Goal: Check status: Check status

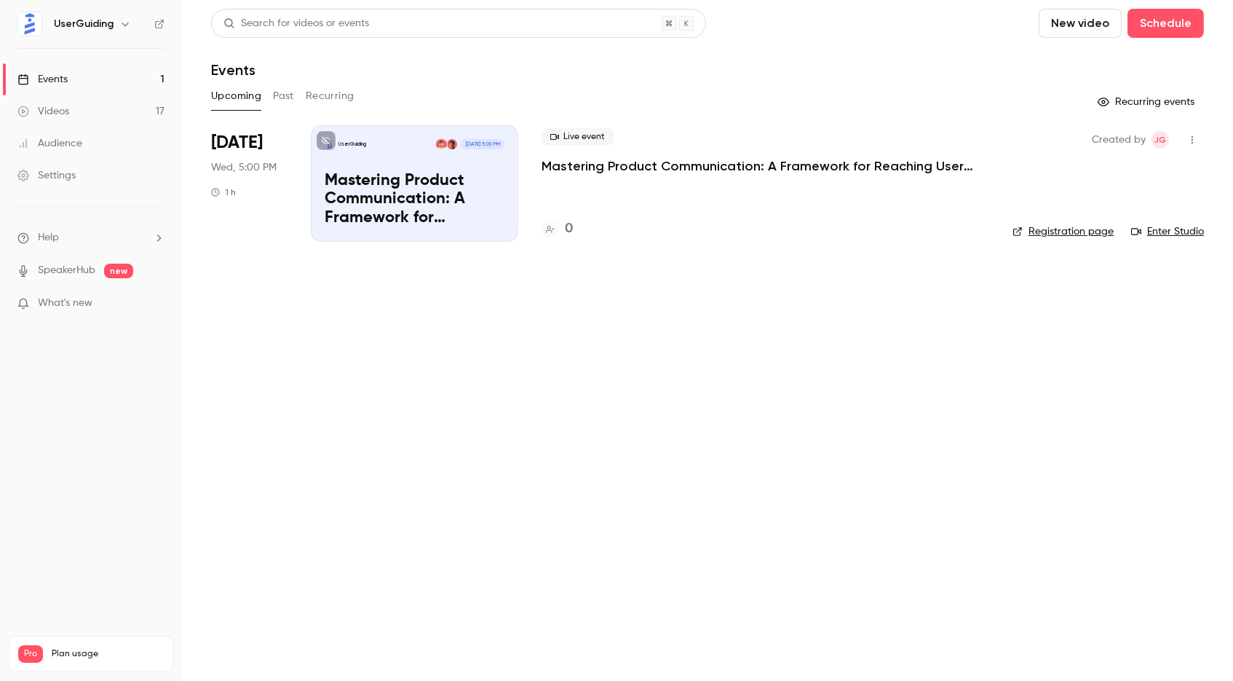
click at [285, 89] on button "Past" at bounding box center [283, 95] width 21 height 23
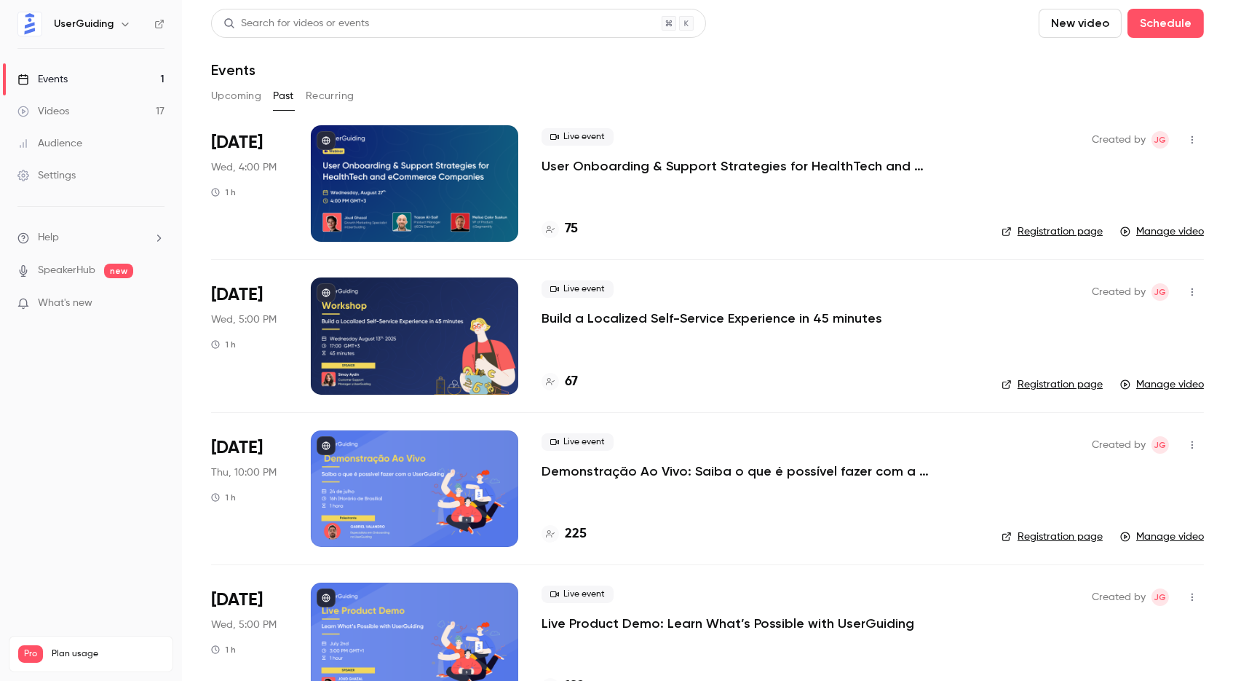
click at [575, 226] on h4 "75" at bounding box center [571, 229] width 13 height 20
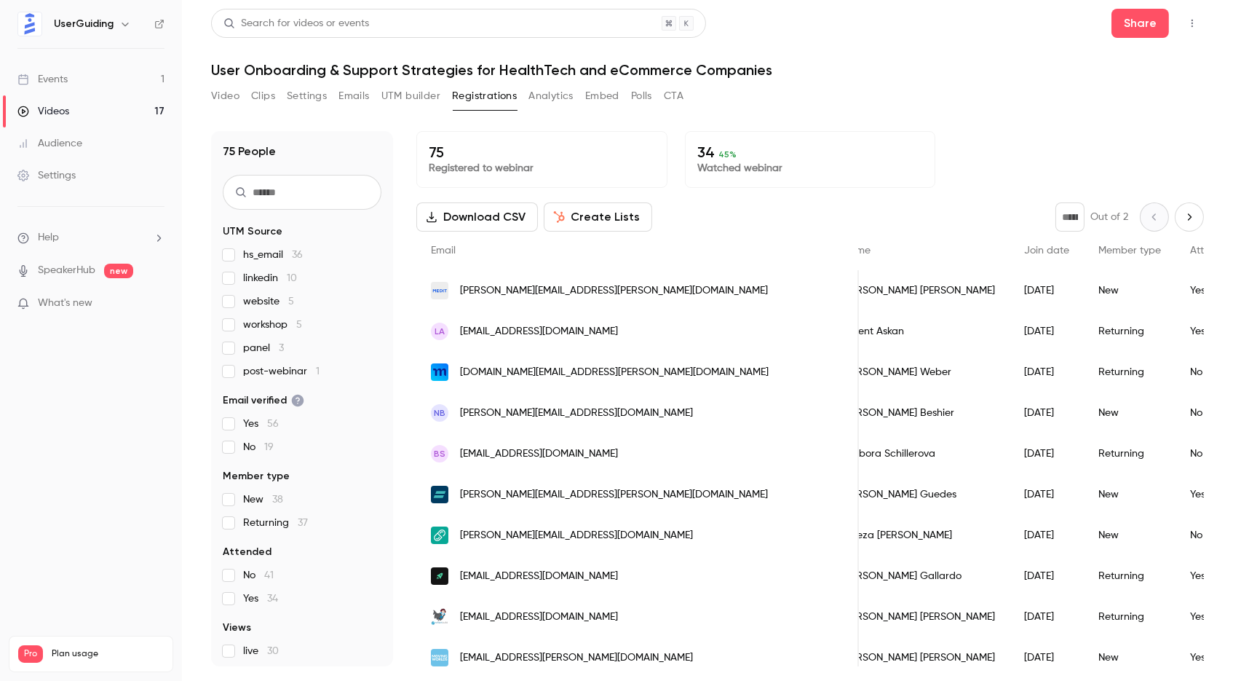
click at [1184, 215] on icon "Next page" at bounding box center [1189, 217] width 16 height 12
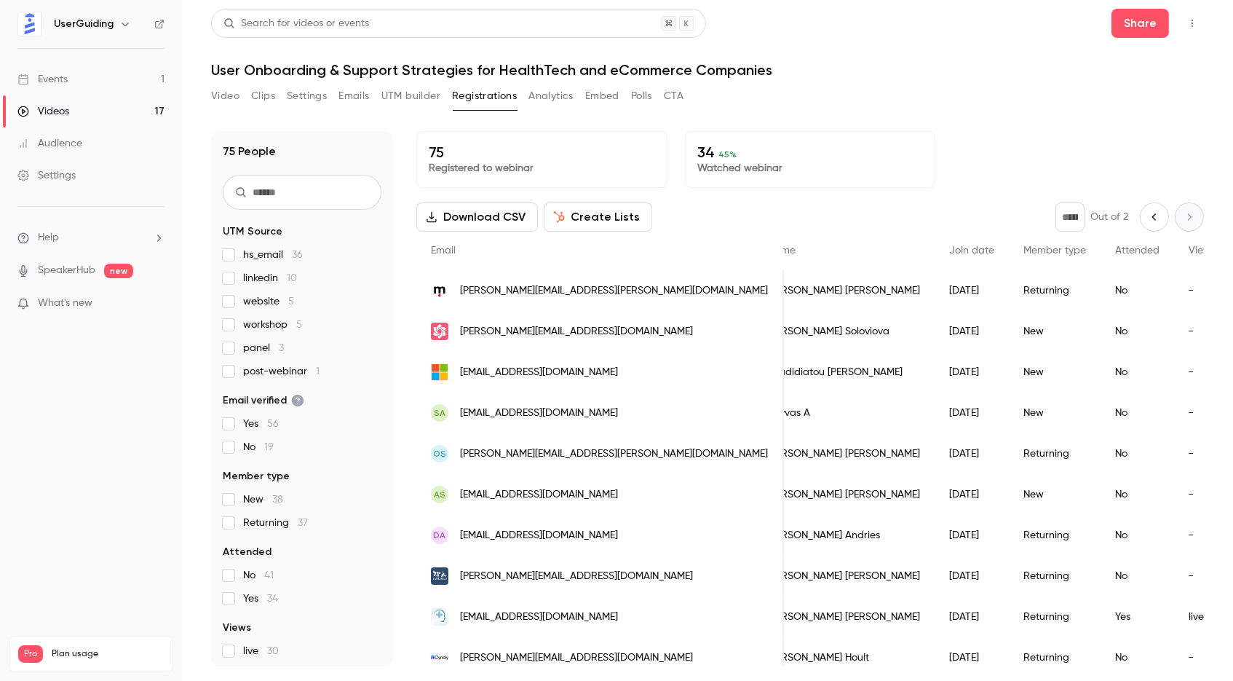
click at [224, 608] on section "UTM Source hs_email 36 linkedin 10 website 5 workshop 5 panel 3 post-webinar 1 …" at bounding box center [302, 479] width 159 height 510
type input "*"
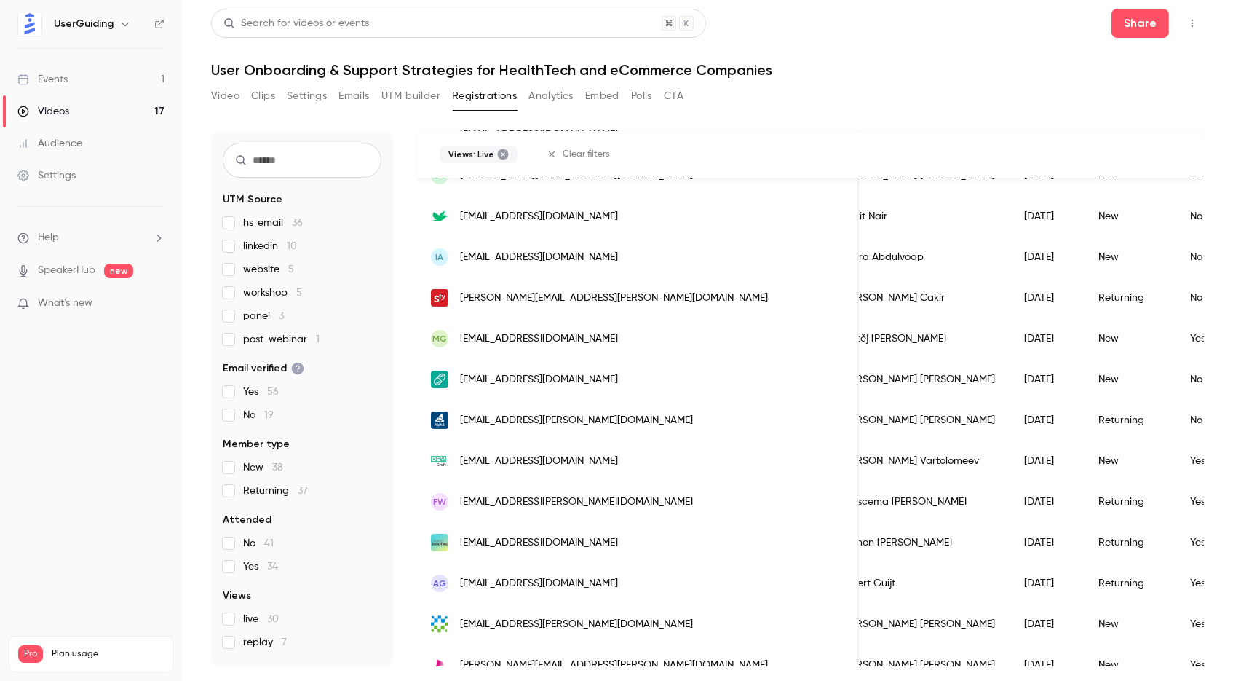
scroll to position [8, 0]
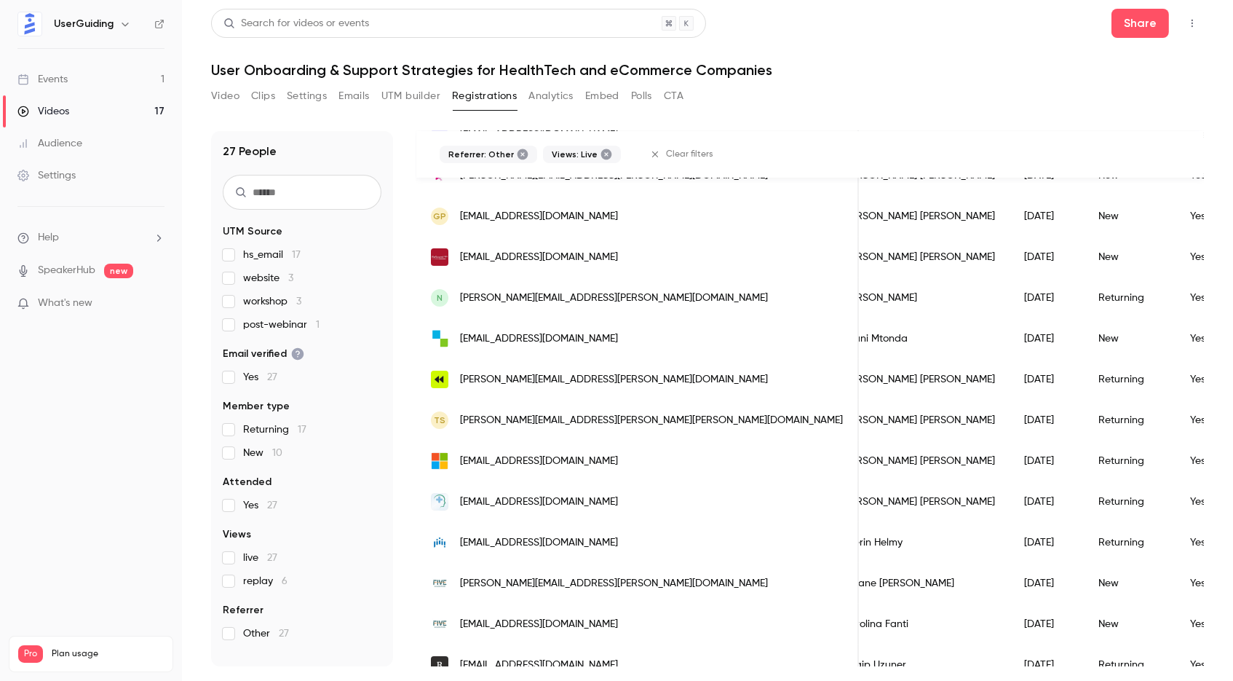
scroll to position [0, 0]
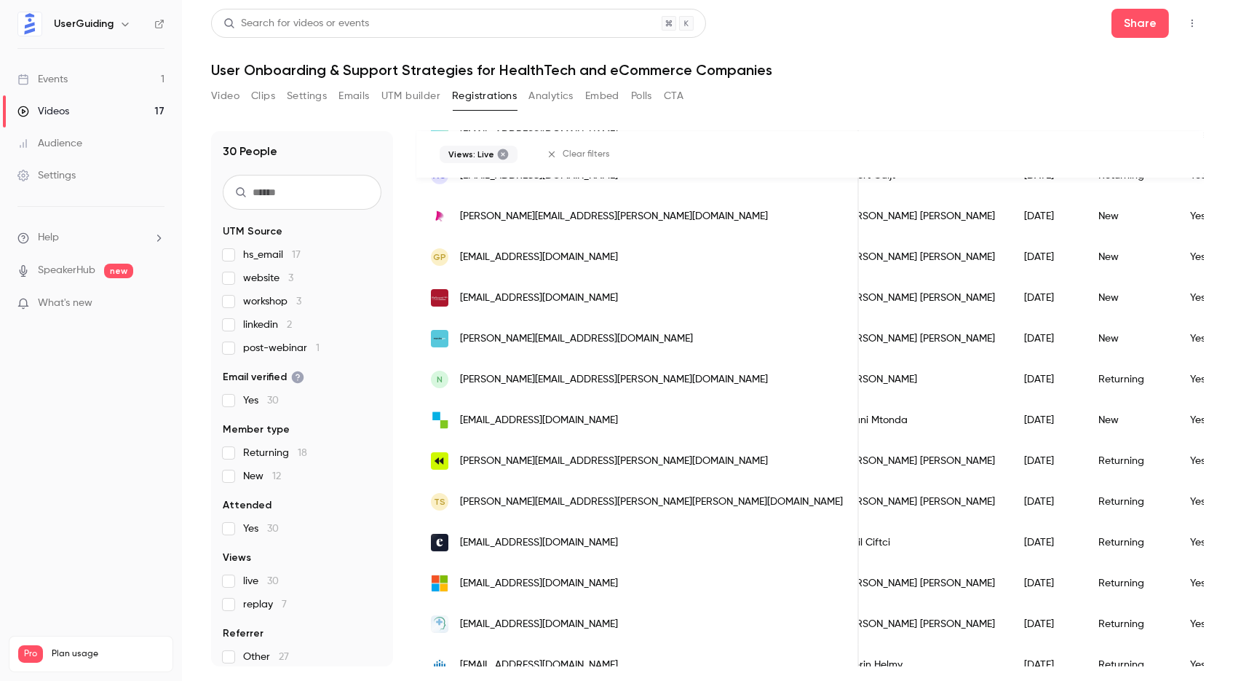
click at [226, 610] on label "replay 7" at bounding box center [302, 604] width 159 height 15
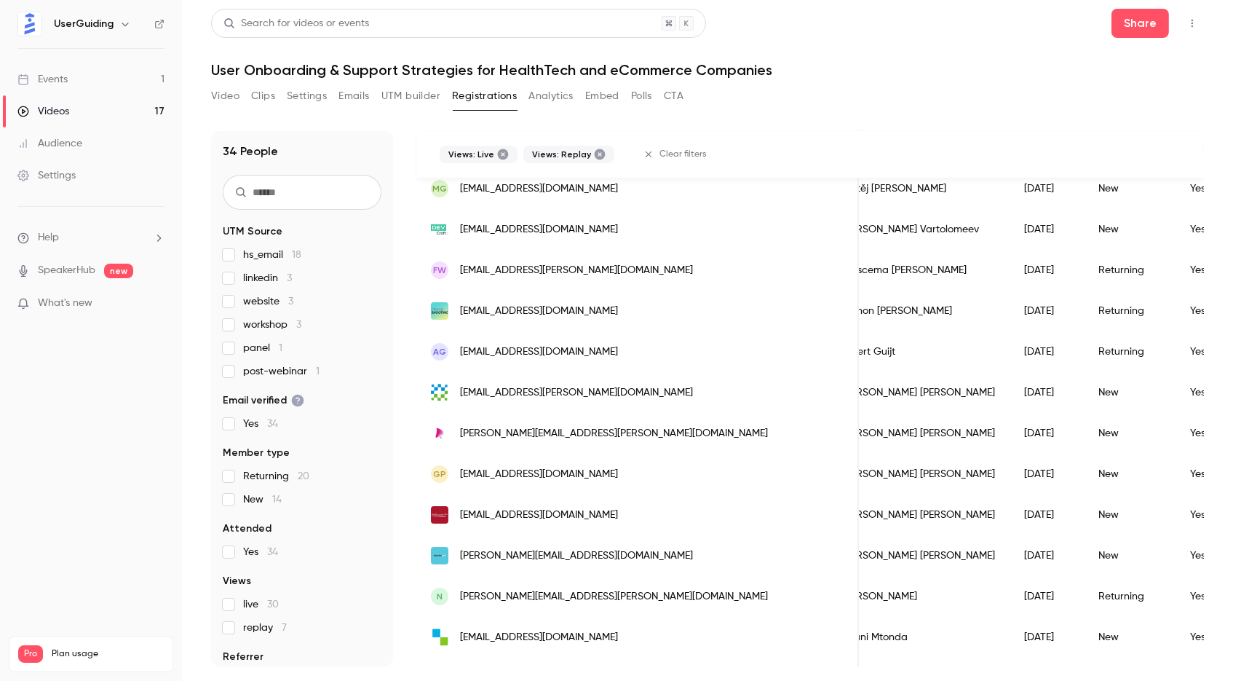
click at [988, 71] on h1 "User Onboarding & Support Strategies for HealthTech and eCommerce Companies" at bounding box center [707, 69] width 993 height 17
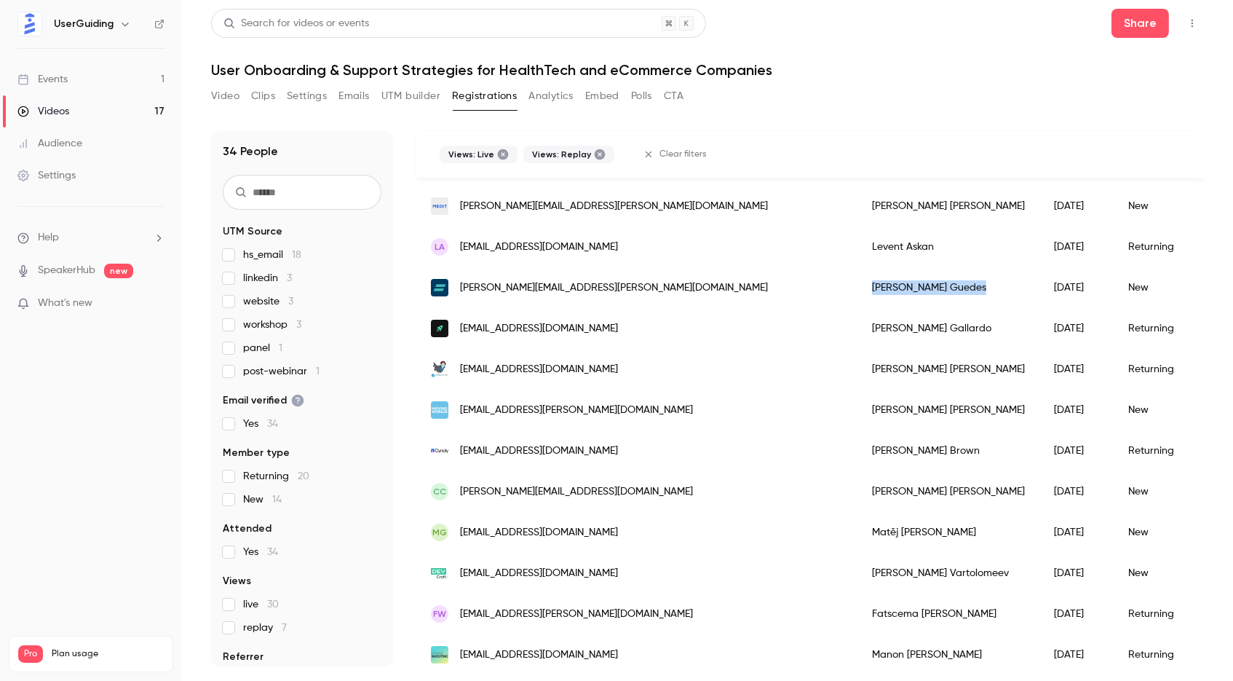
drag, startPoint x: 680, startPoint y: 282, endPoint x: 765, endPoint y: 292, distance: 85.7
click at [858, 292] on div "[PERSON_NAME]" at bounding box center [949, 287] width 182 height 41
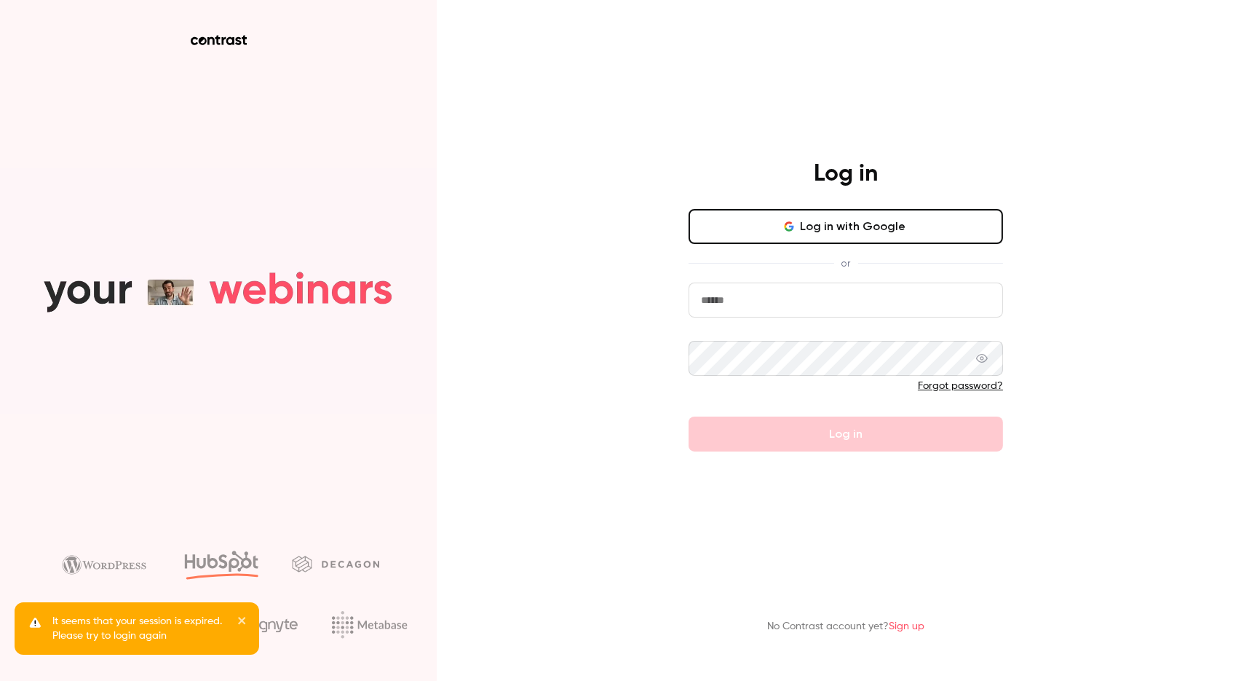
click at [939, 75] on main "Log in Log in with Google or Forgot password? Log in No Contrast account yet? S…" at bounding box center [846, 340] width 379 height 681
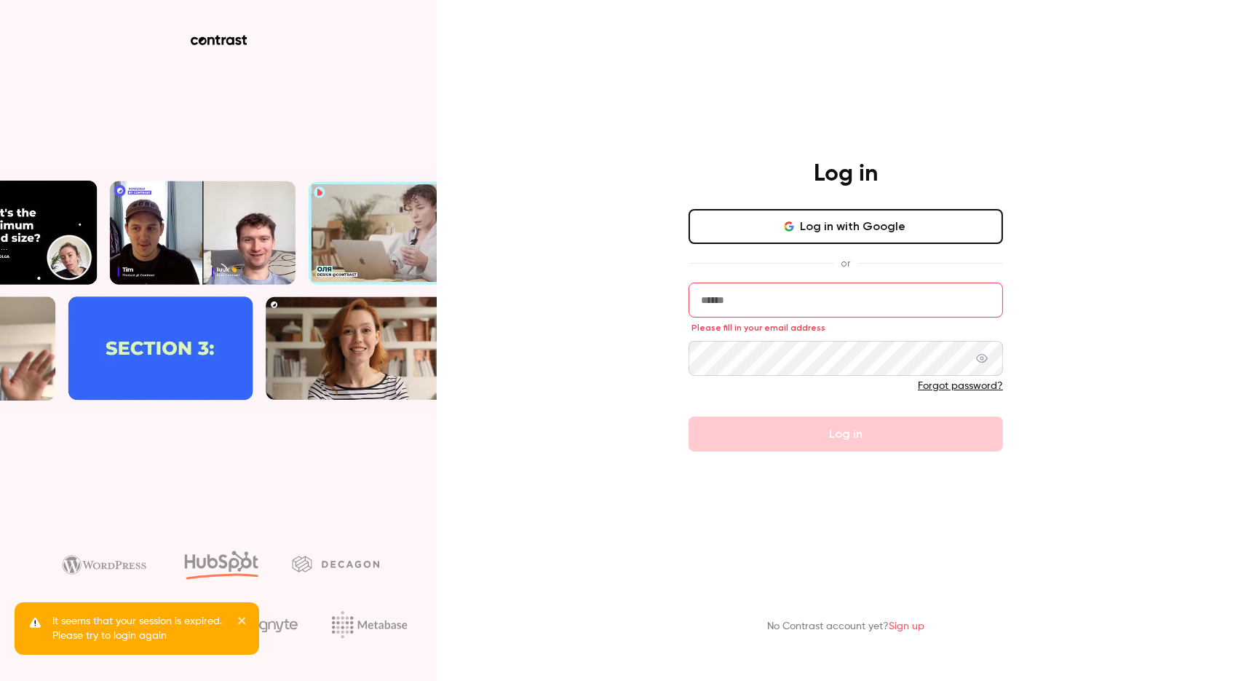
click at [939, 75] on main "Log in Log in with Google or Please fill in your email address Forgot password?…" at bounding box center [846, 340] width 379 height 681
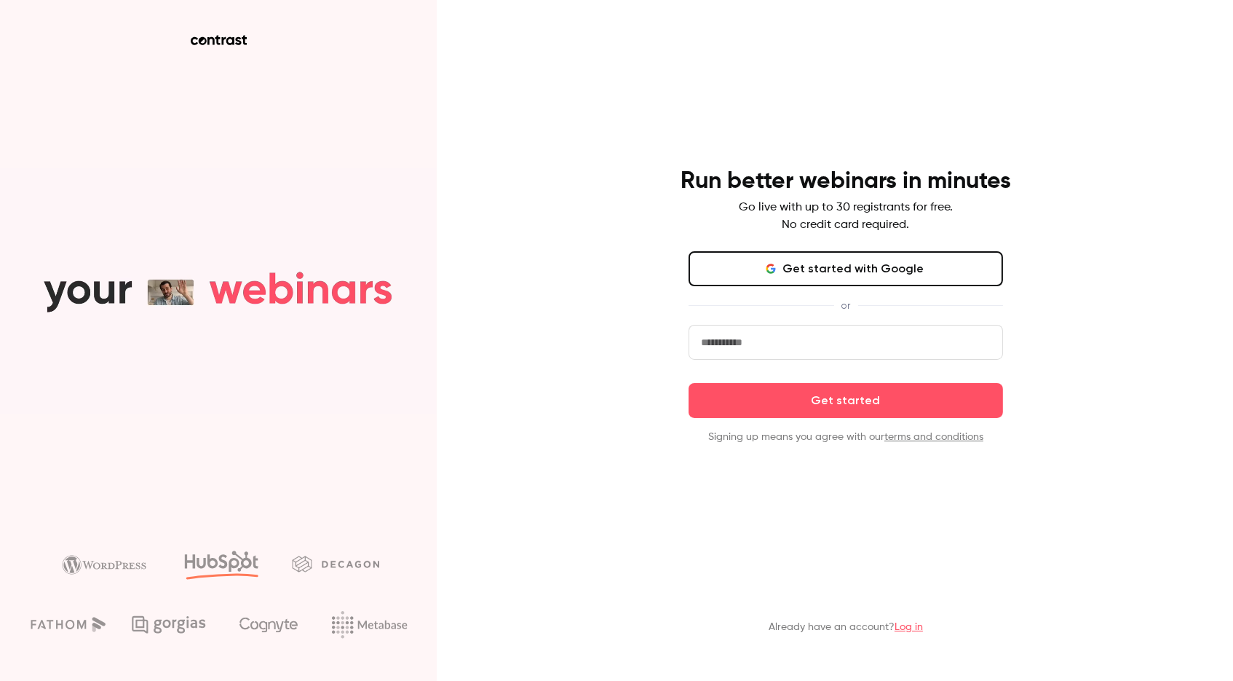
click at [885, 266] on button "Get started with Google" at bounding box center [846, 268] width 314 height 35
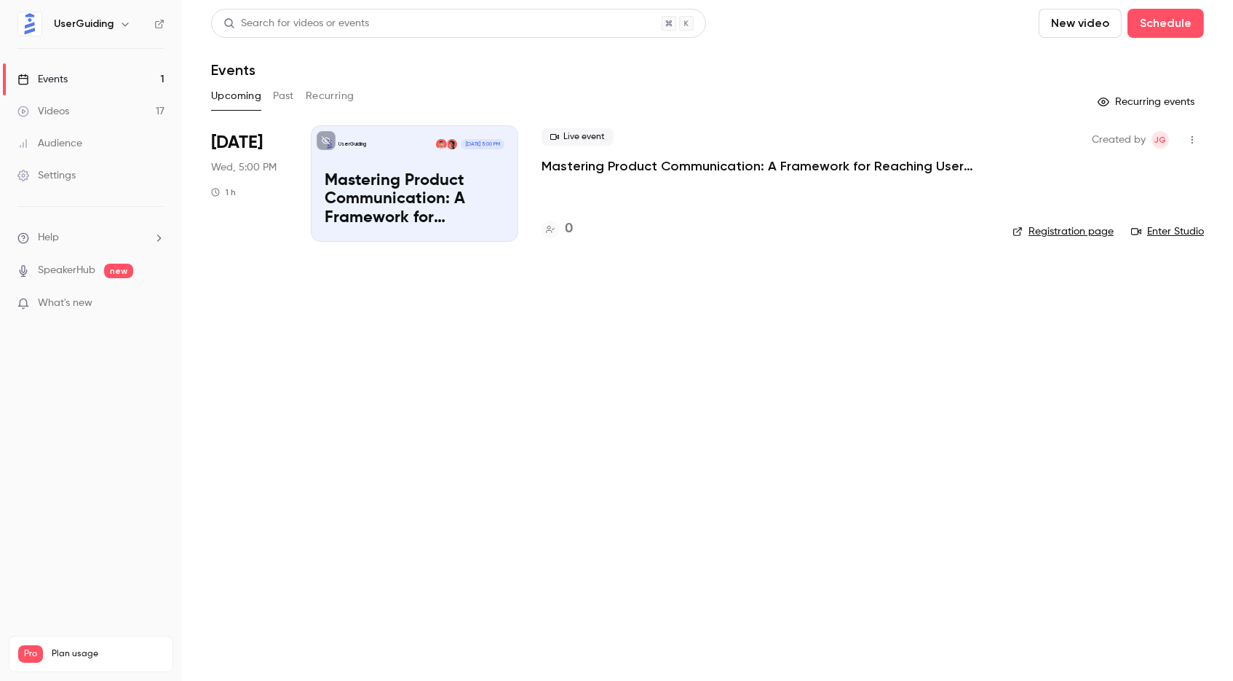
click at [283, 98] on button "Past" at bounding box center [283, 95] width 21 height 23
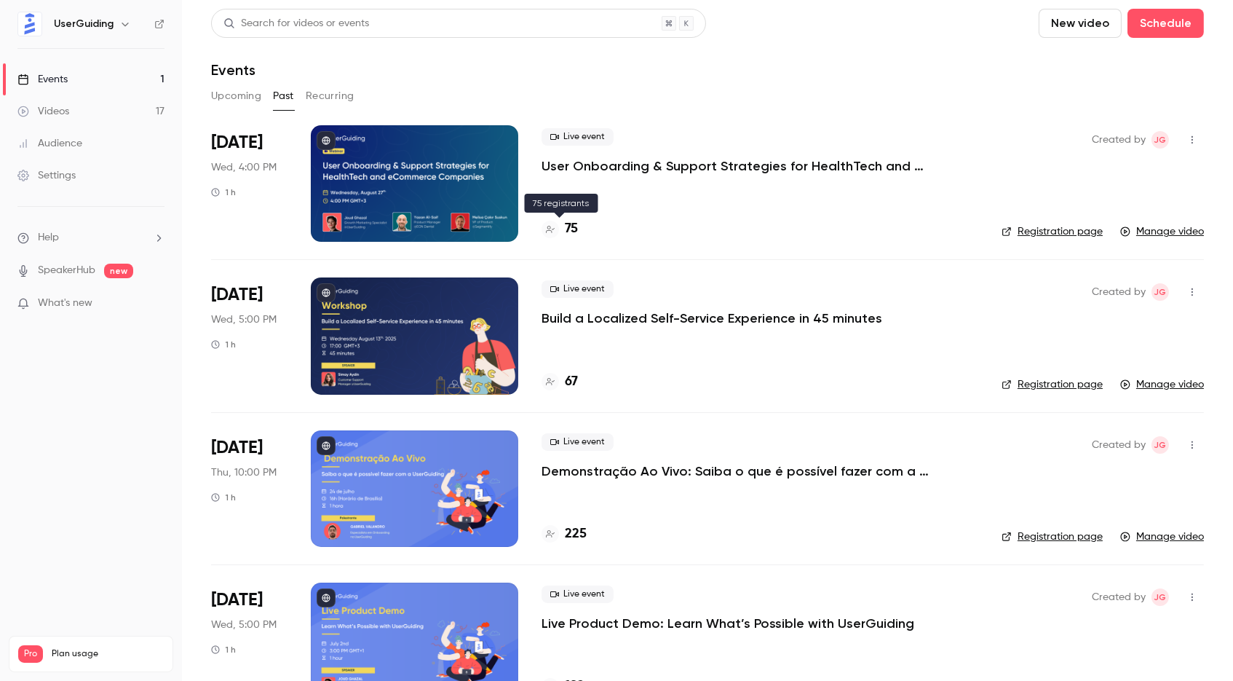
click at [577, 221] on h4 "75" at bounding box center [571, 229] width 13 height 20
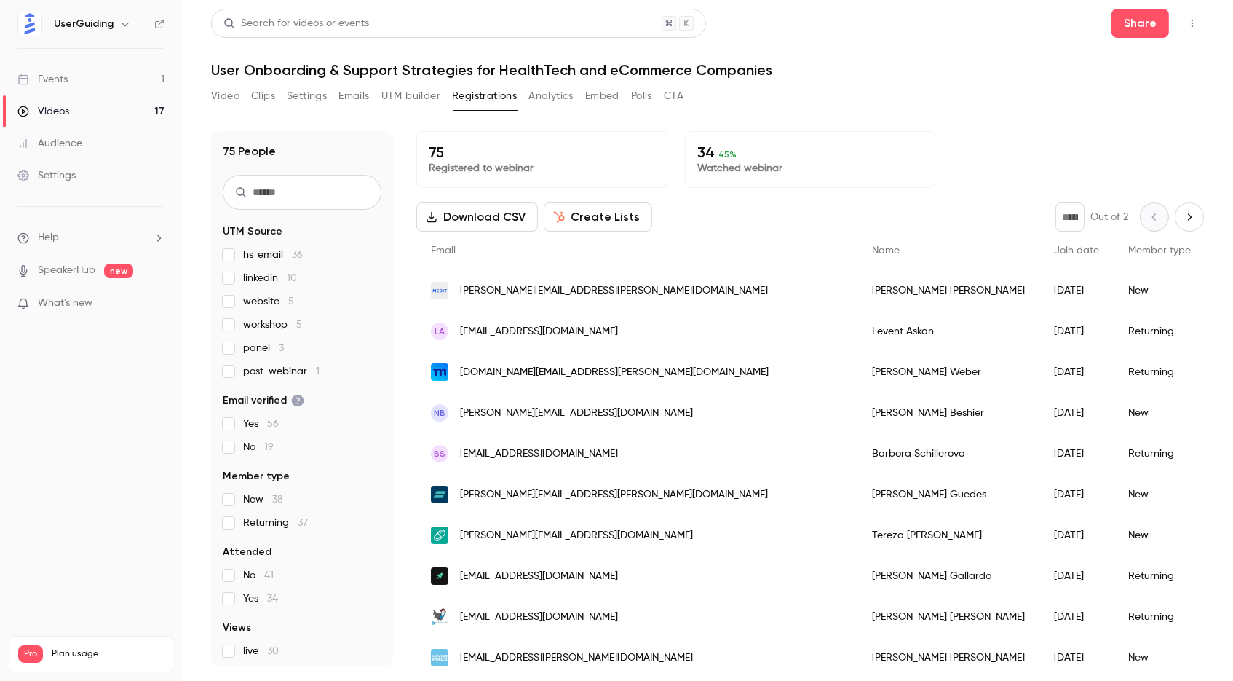
click at [304, 185] on input "text" at bounding box center [302, 192] width 159 height 35
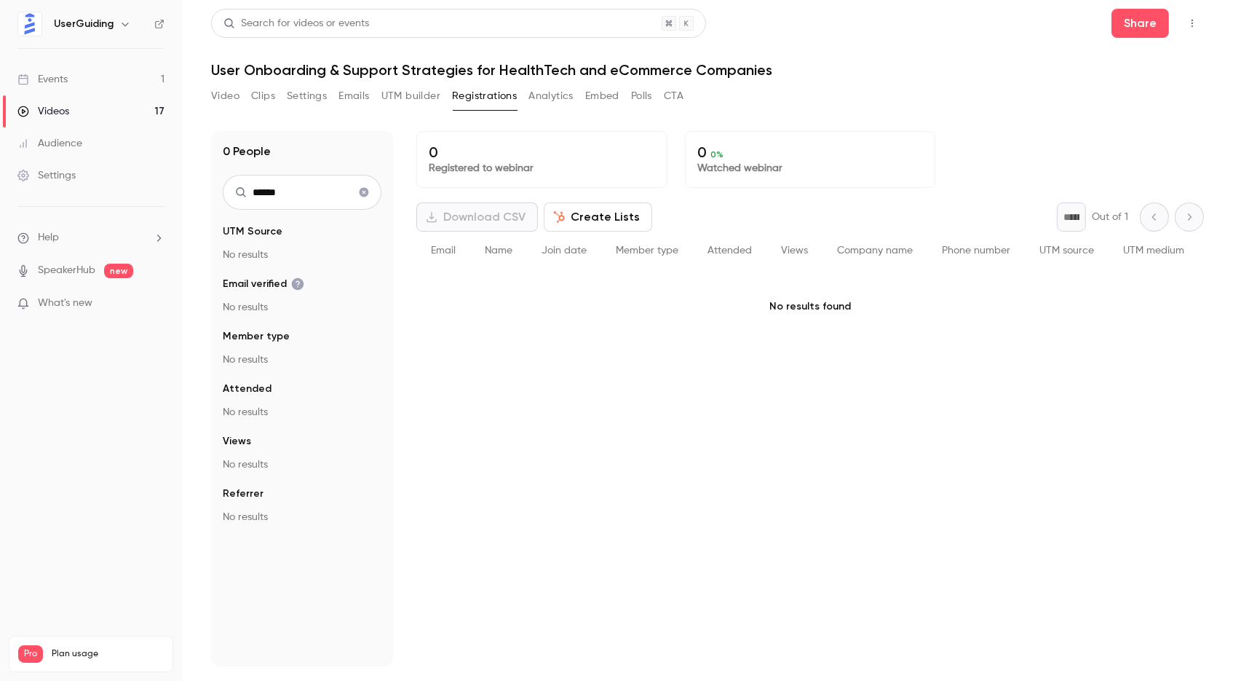
type input "*******"
